Goal: Transaction & Acquisition: Purchase product/service

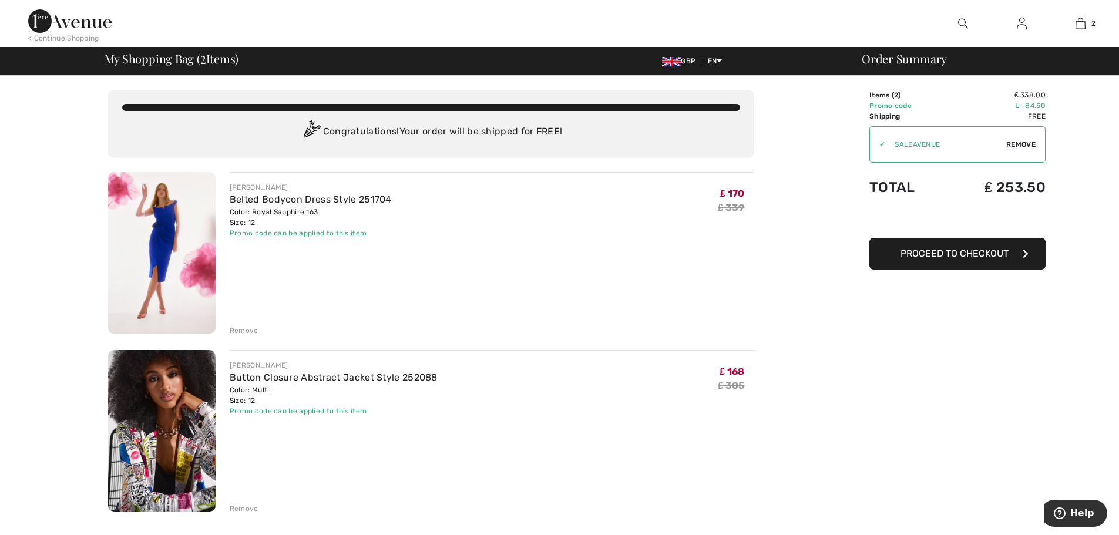
click at [964, 254] on span "Proceed to Checkout" at bounding box center [954, 253] width 108 height 11
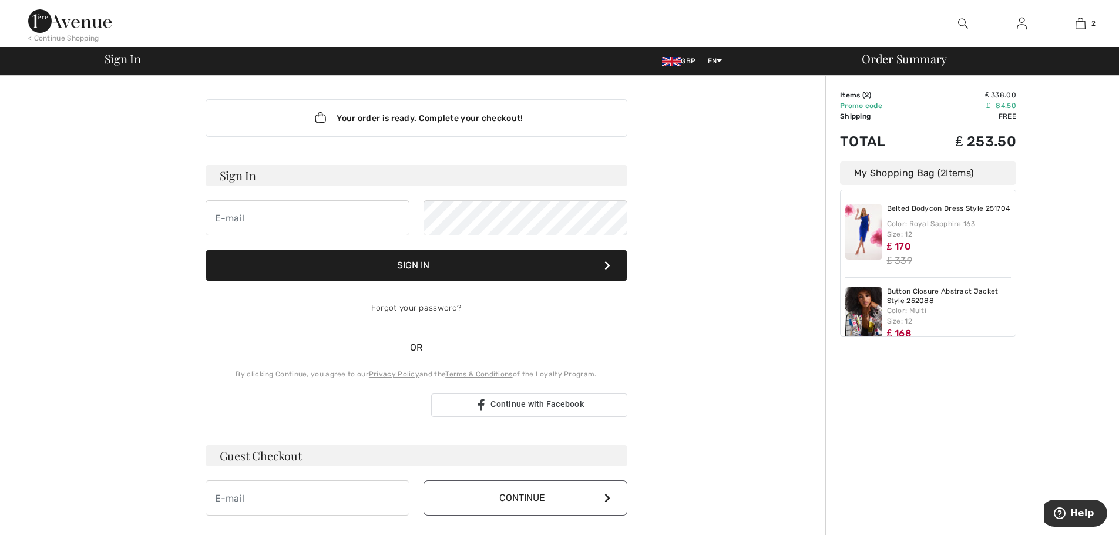
type input "[EMAIL_ADDRESS][DOMAIN_NAME]"
click at [439, 265] on button "Sign In" at bounding box center [417, 266] width 422 height 32
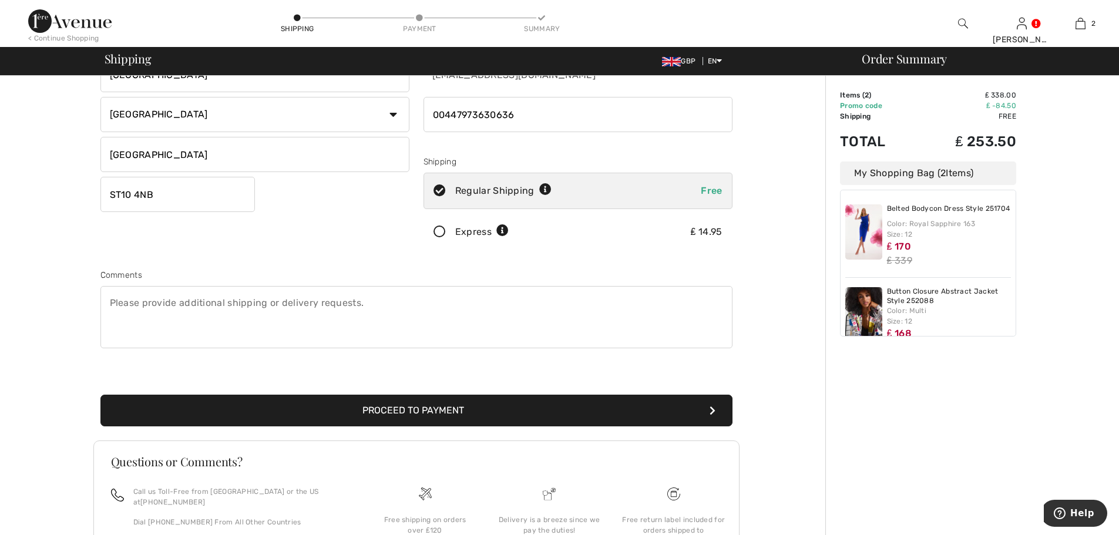
scroll to position [151, 0]
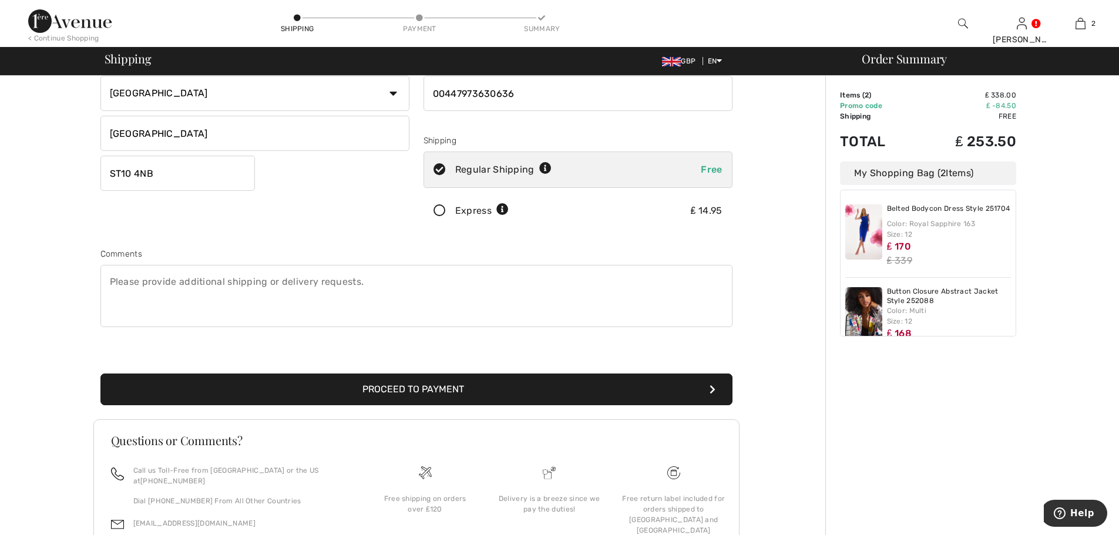
click at [380, 394] on button "Proceed to Payment" at bounding box center [416, 390] width 632 height 32
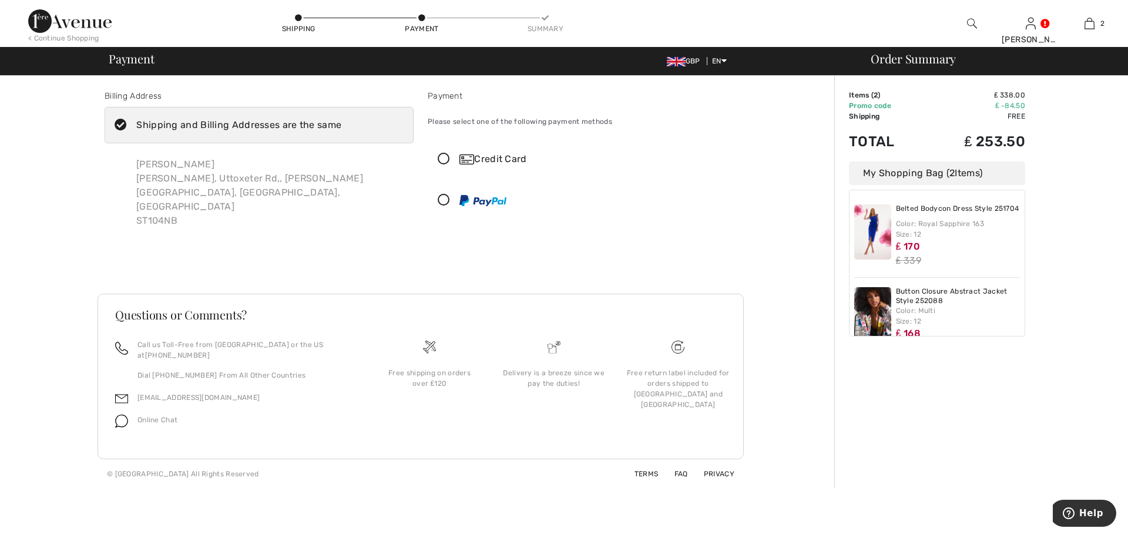
click at [445, 157] on icon at bounding box center [443, 159] width 31 height 12
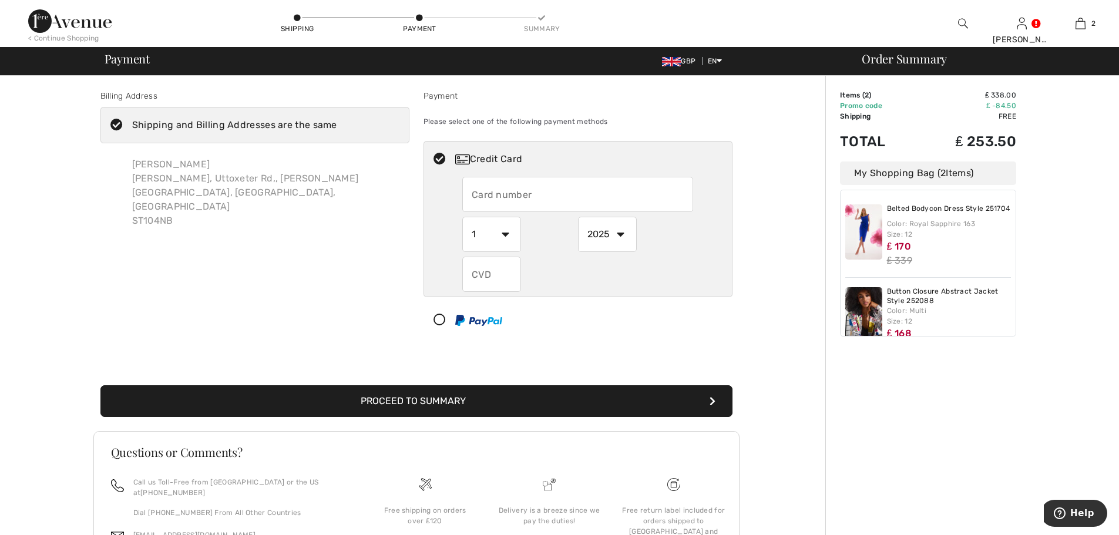
click at [528, 197] on input "text" at bounding box center [577, 194] width 231 height 35
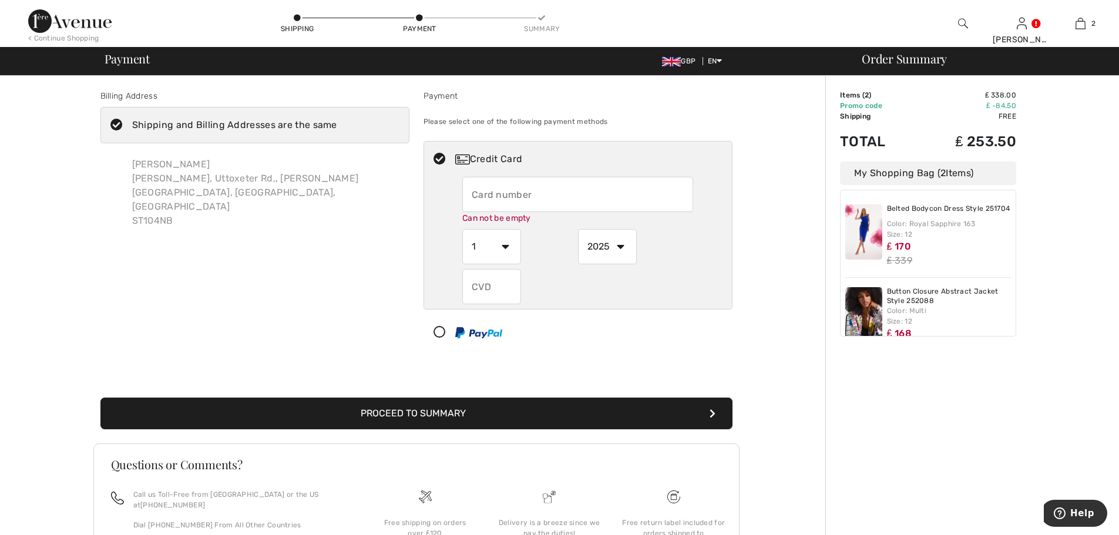
type input "5187913512407865"
select select "2027"
type input "389"
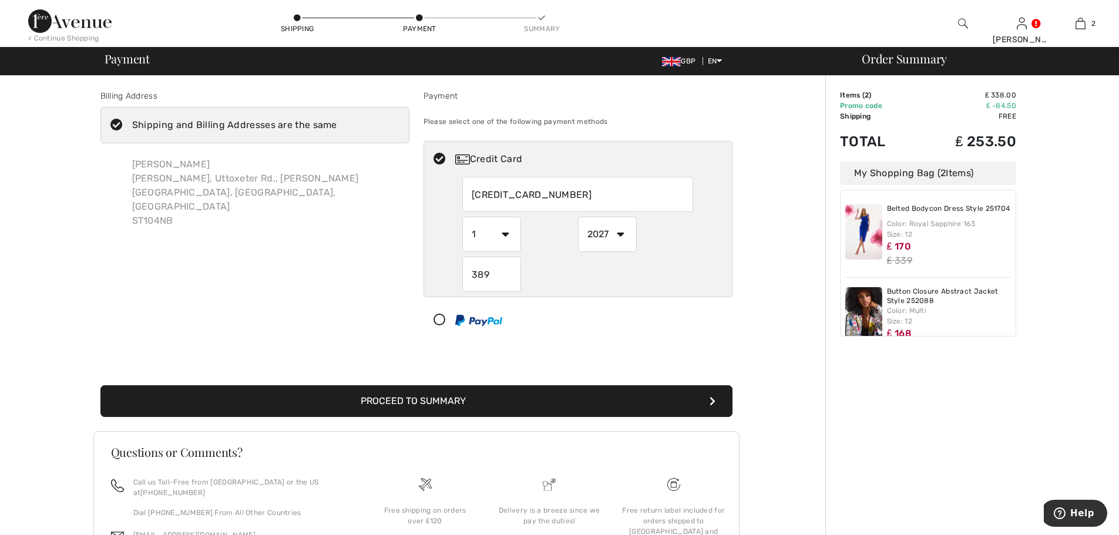
click at [439, 399] on button "Proceed to Summary" at bounding box center [416, 401] width 632 height 32
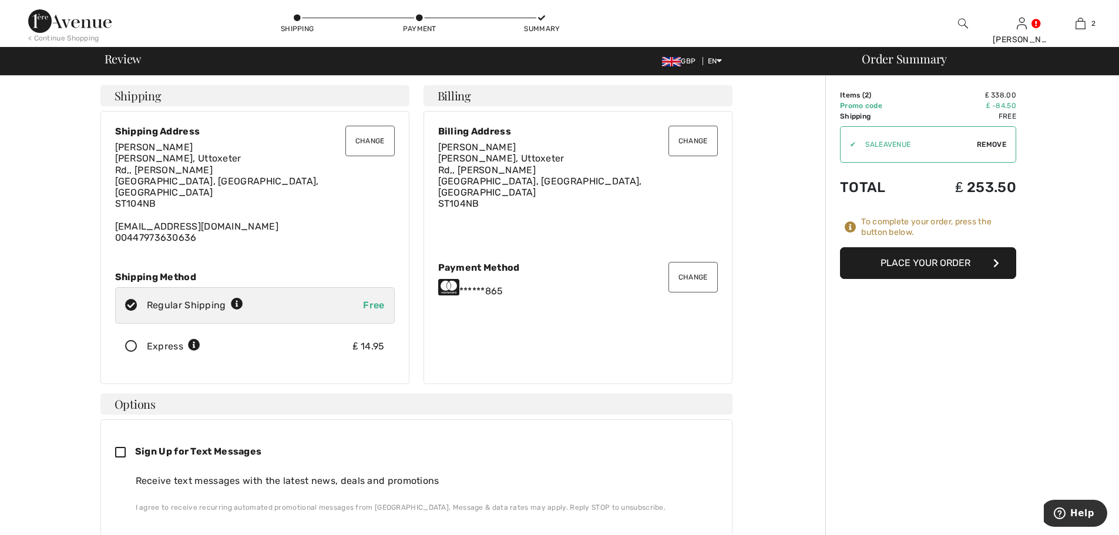
click at [902, 261] on button "Place Your Order" at bounding box center [928, 263] width 176 height 32
